Goal: Information Seeking & Learning: Learn about a topic

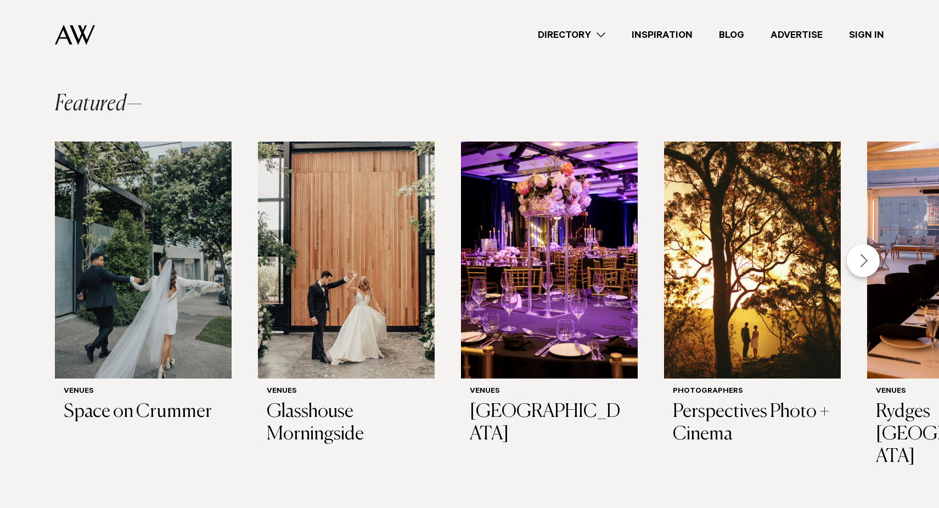
scroll to position [251, 0]
click at [859, 259] on div "Next slide" at bounding box center [863, 260] width 33 height 33
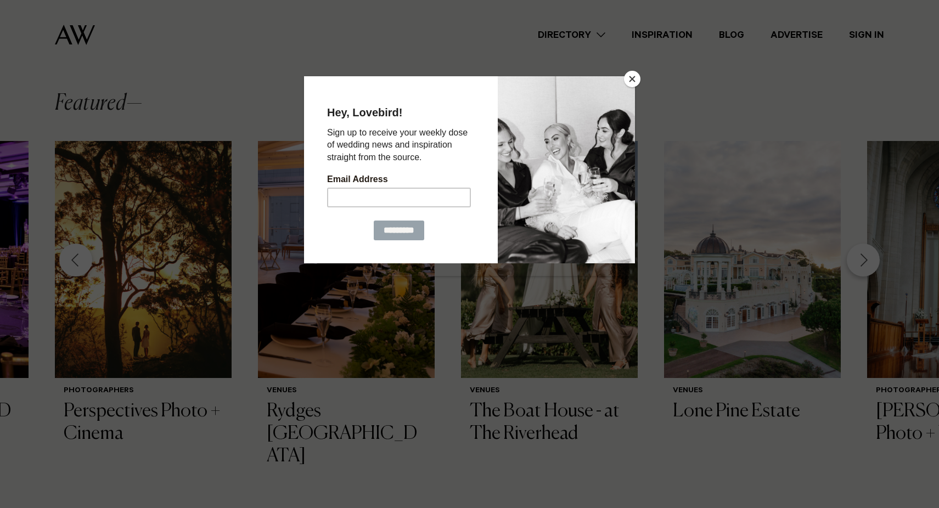
click at [640, 81] on div at bounding box center [469, 254] width 939 height 508
drag, startPoint x: 636, startPoint y: 80, endPoint x: 646, endPoint y: 86, distance: 12.3
click at [634, 80] on button "Close" at bounding box center [632, 79] width 16 height 16
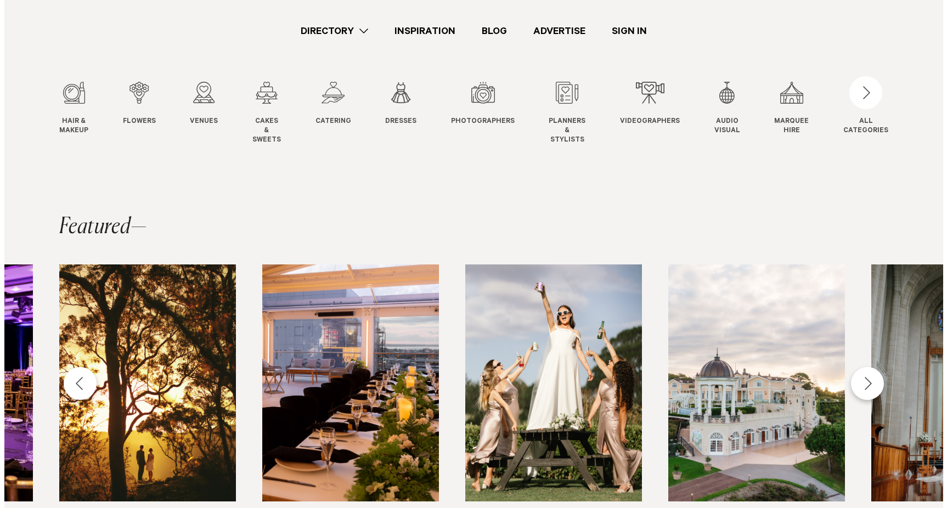
scroll to position [0, 0]
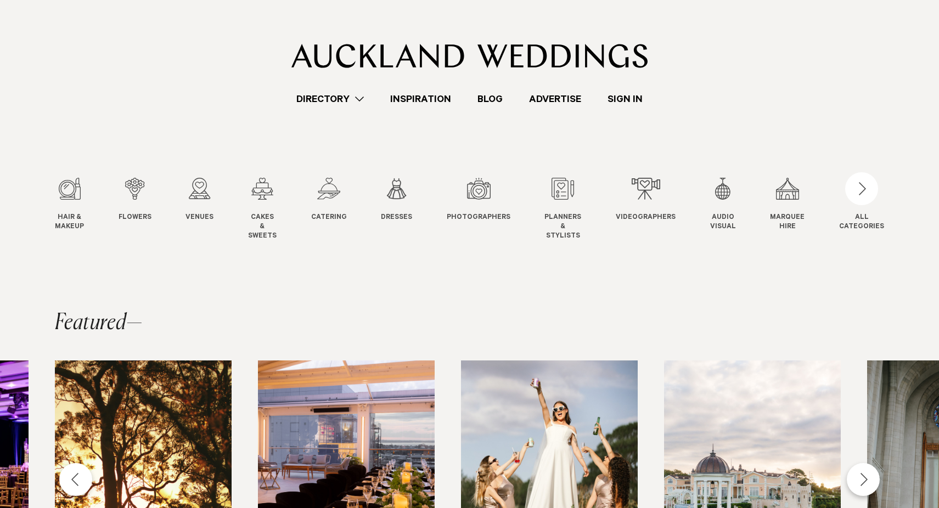
click at [880, 189] on button "ALL CATEGORIES" at bounding box center [861, 204] width 45 height 52
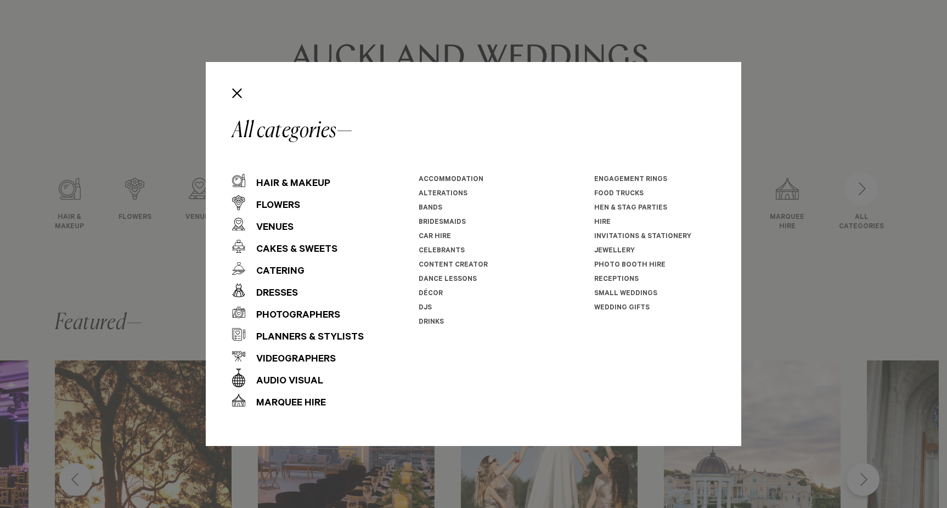
drag, startPoint x: 439, startPoint y: 272, endPoint x: 436, endPoint y: 277, distance: 5.6
click at [436, 277] on ul "Accommodation Alterations Bands Bridesmaids Car Hire Celebrants Content Creator" at bounding box center [567, 251] width 296 height 157
drag, startPoint x: 436, startPoint y: 277, endPoint x: 430, endPoint y: 292, distance: 16.0
click at [430, 292] on li "Décor" at bounding box center [479, 294] width 121 height 14
drag, startPoint x: 430, startPoint y: 292, endPoint x: 442, endPoint y: 296, distance: 12.8
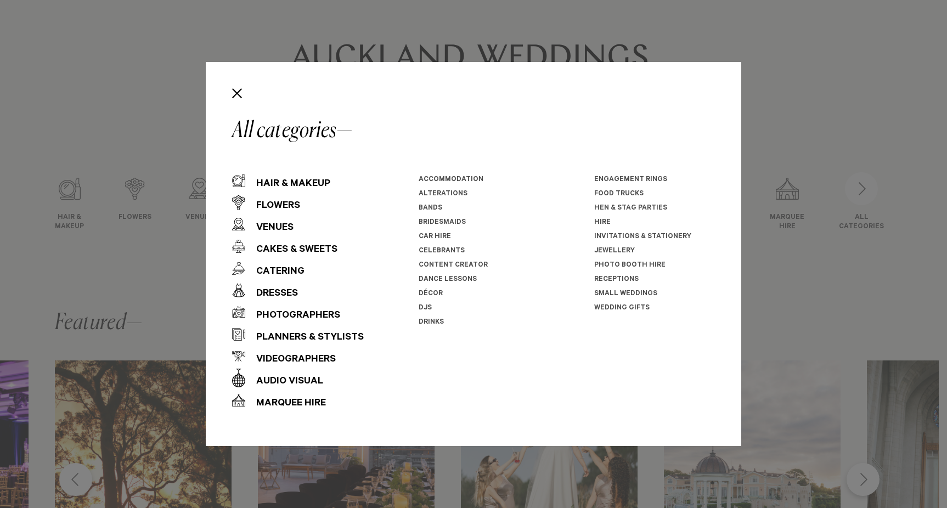
click at [457, 296] on li "Décor" at bounding box center [479, 294] width 121 height 14
click at [436, 291] on link "Décor" at bounding box center [431, 294] width 24 height 8
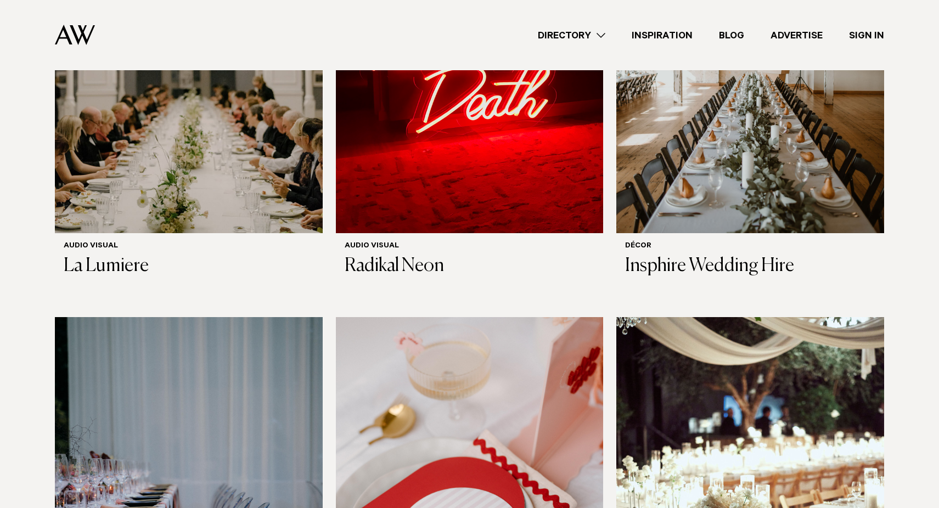
scroll to position [494, 0]
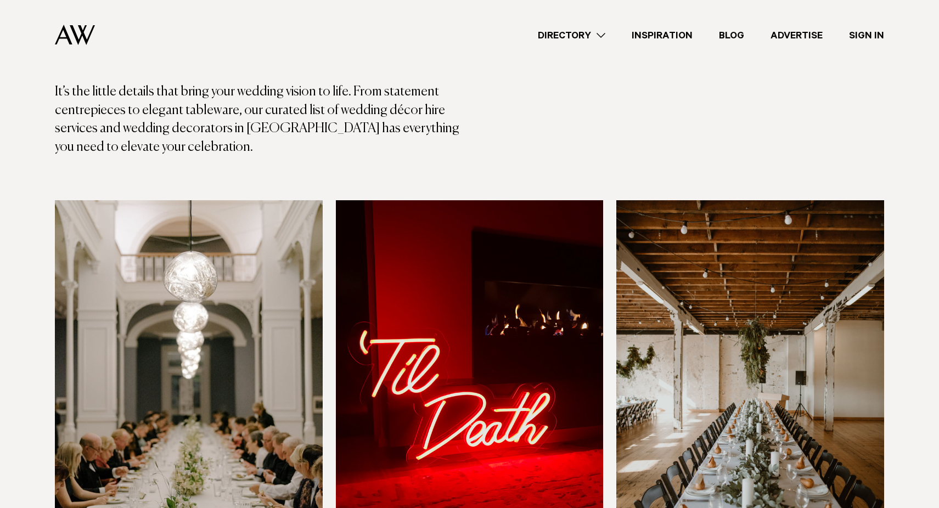
scroll to position [0, 0]
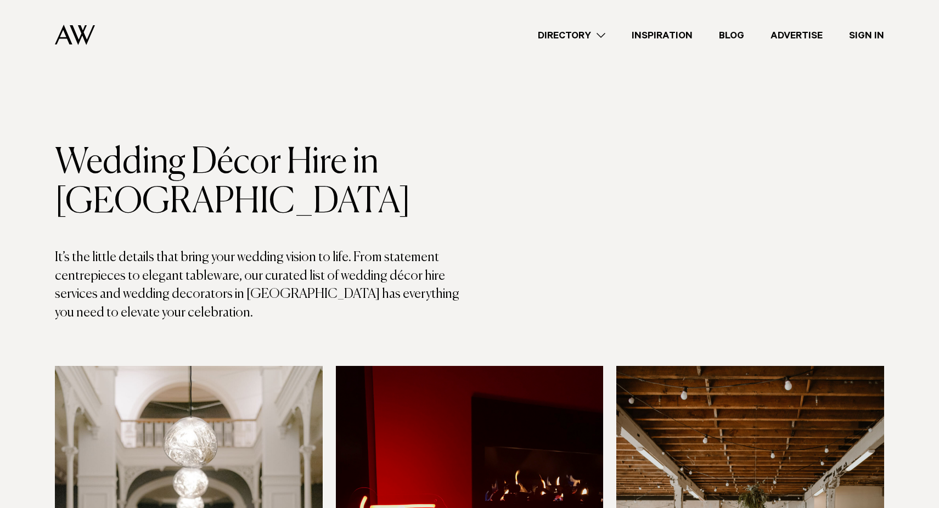
click at [565, 36] on link "Directory" at bounding box center [572, 35] width 94 height 15
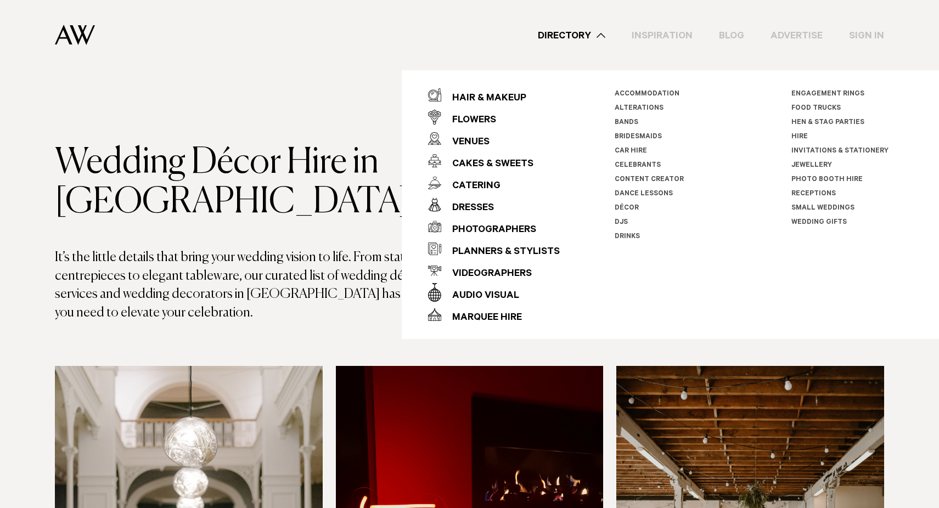
click at [471, 185] on div "Catering" at bounding box center [470, 187] width 59 height 22
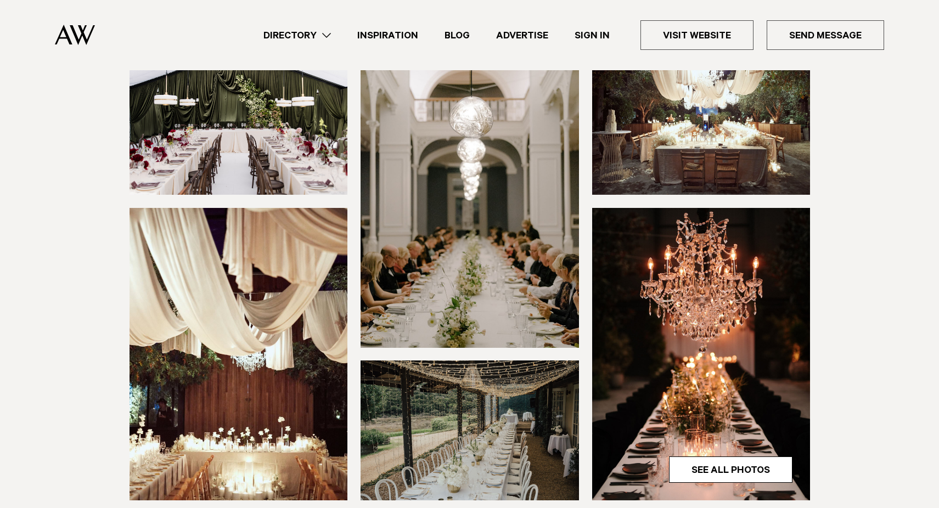
scroll to position [384, 0]
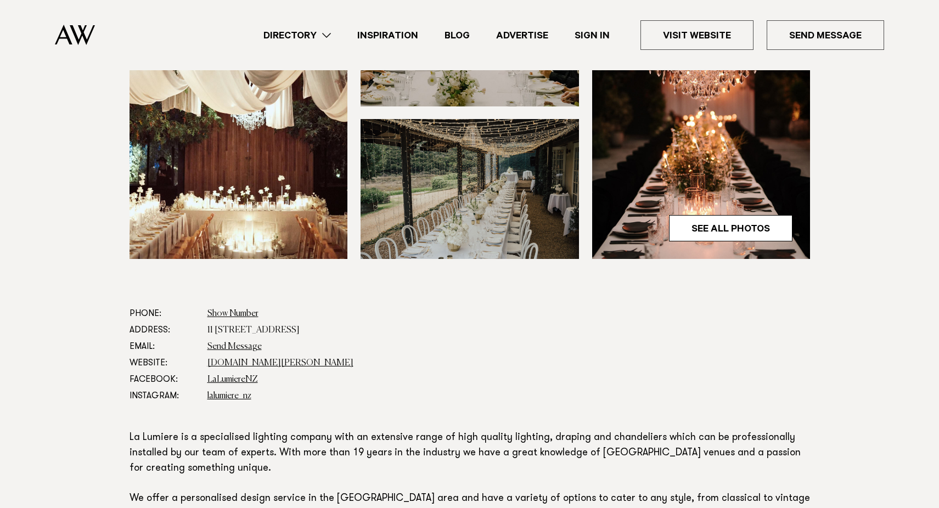
click at [252, 363] on link "www.lalumiere.co.nz" at bounding box center [280, 363] width 146 height 9
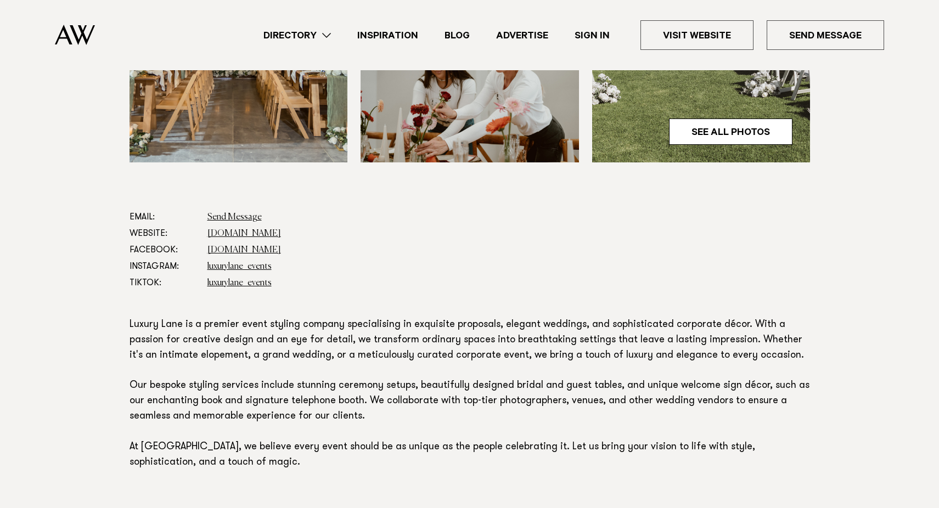
scroll to position [494, 0]
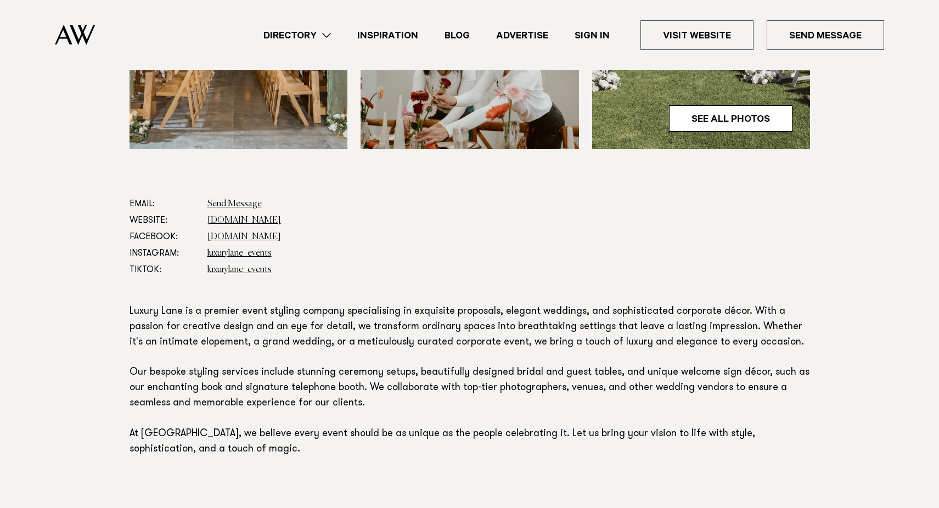
click at [241, 223] on link "luxurylane.co.nz" at bounding box center [244, 220] width 74 height 9
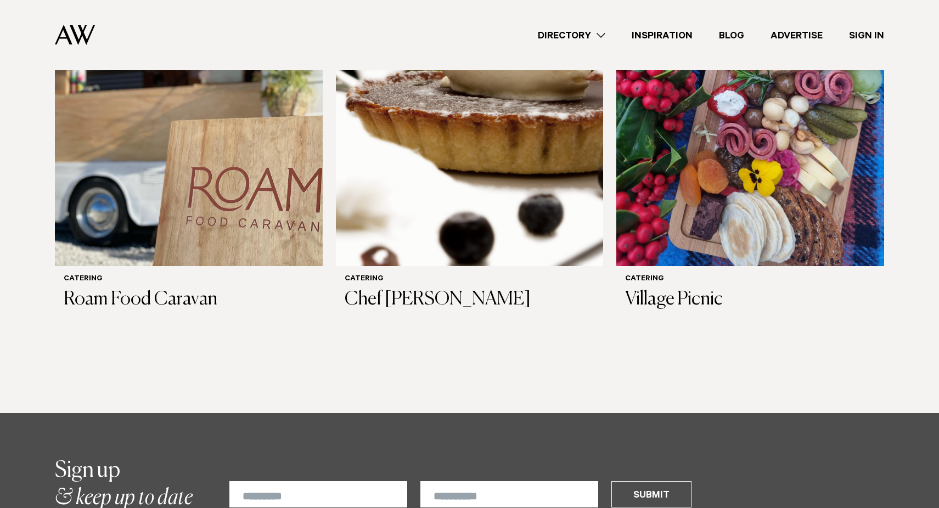
scroll to position [1317, 0]
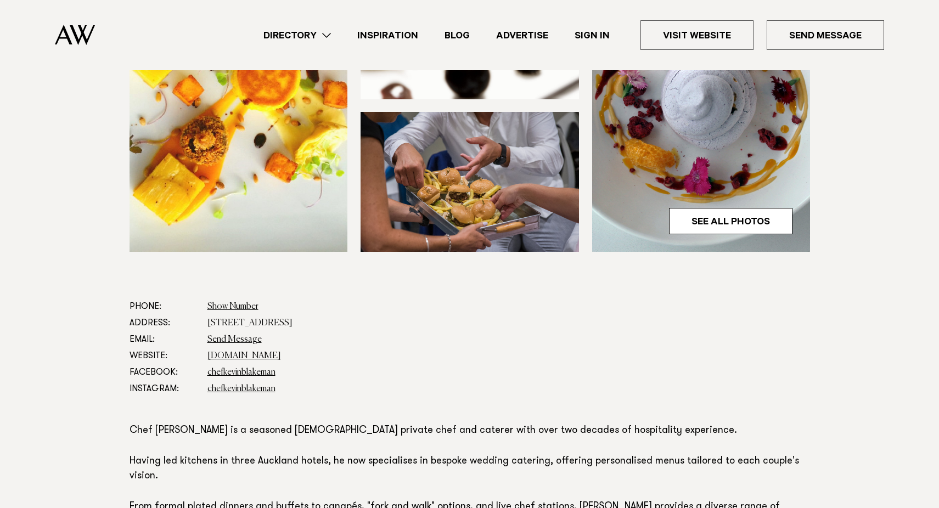
scroll to position [439, 0]
